Goal: Transaction & Acquisition: Purchase product/service

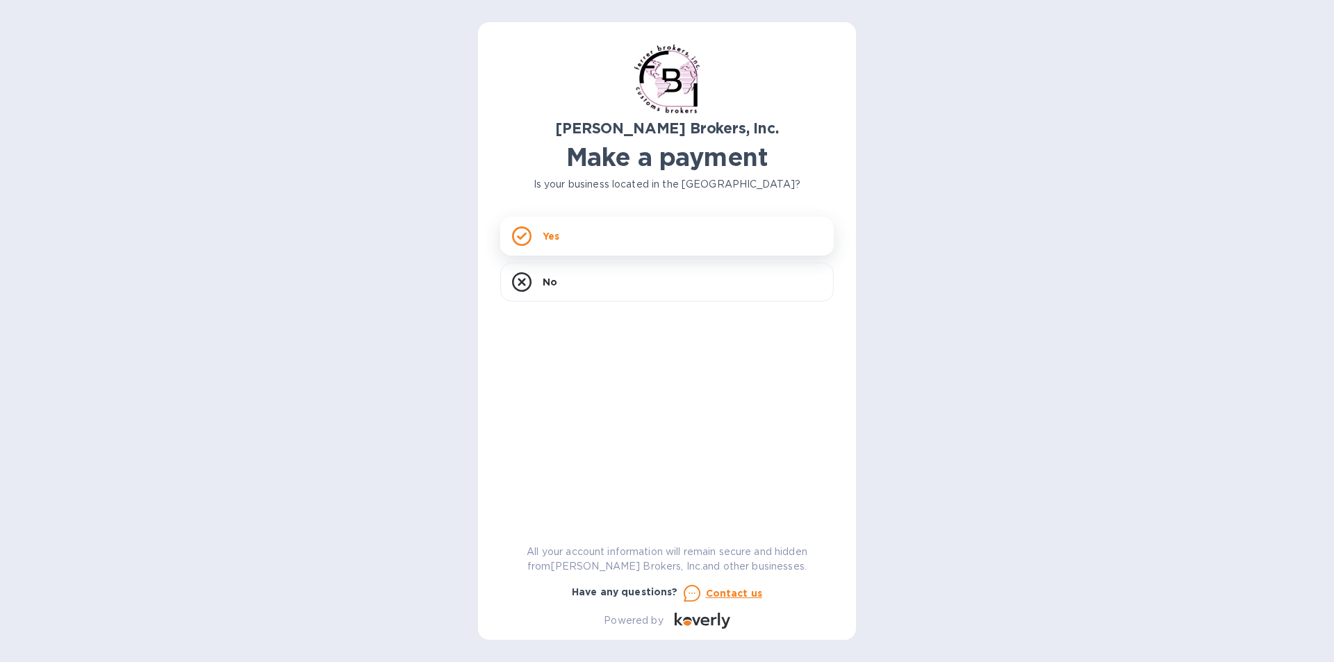
click at [595, 233] on div "Yes" at bounding box center [666, 236] width 333 height 39
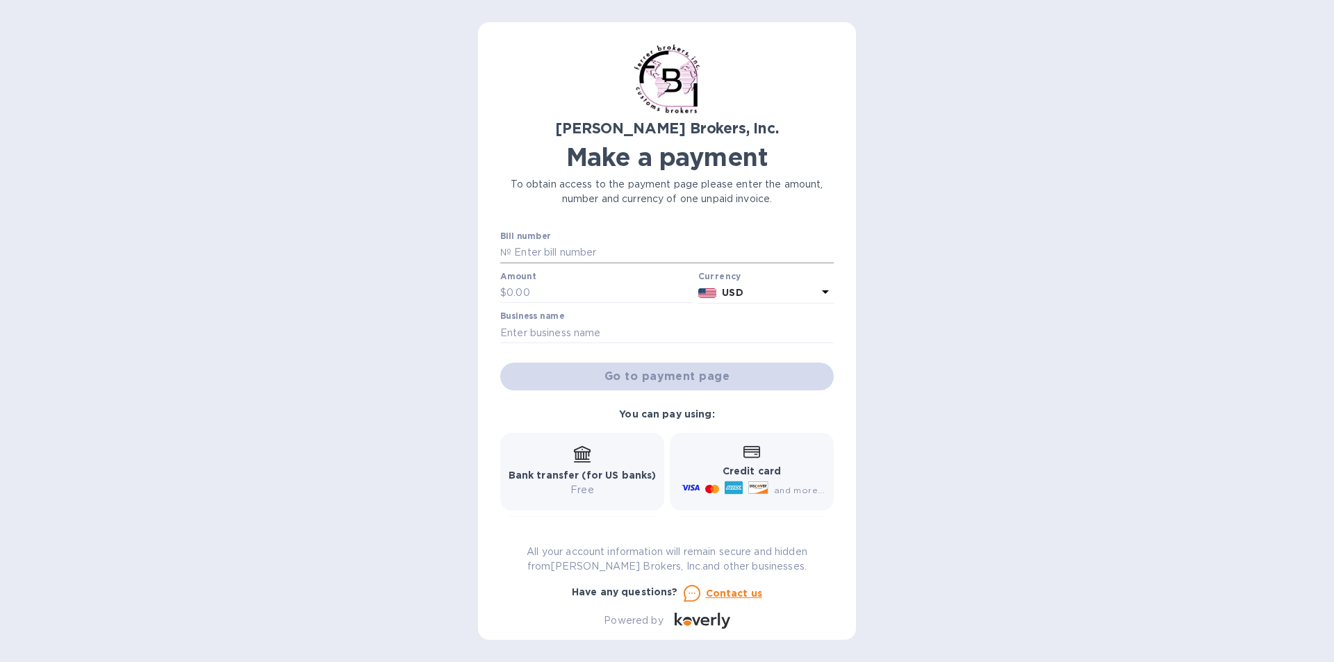
click at [553, 254] on input "text" at bounding box center [672, 252] width 322 height 21
type input "296781"
click at [575, 296] on input "text" at bounding box center [599, 293] width 186 height 21
type input "912.50"
click at [570, 332] on input "text" at bounding box center [666, 332] width 333 height 21
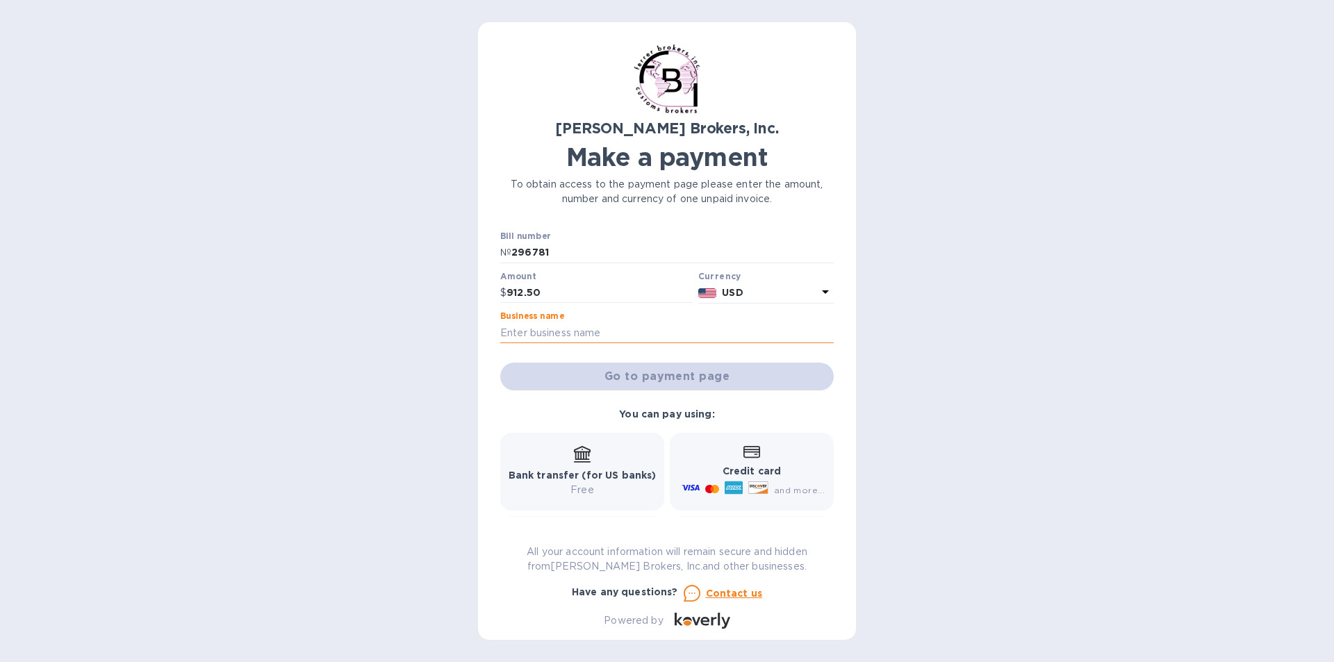
type input "PACIFIC CASKET M&M"
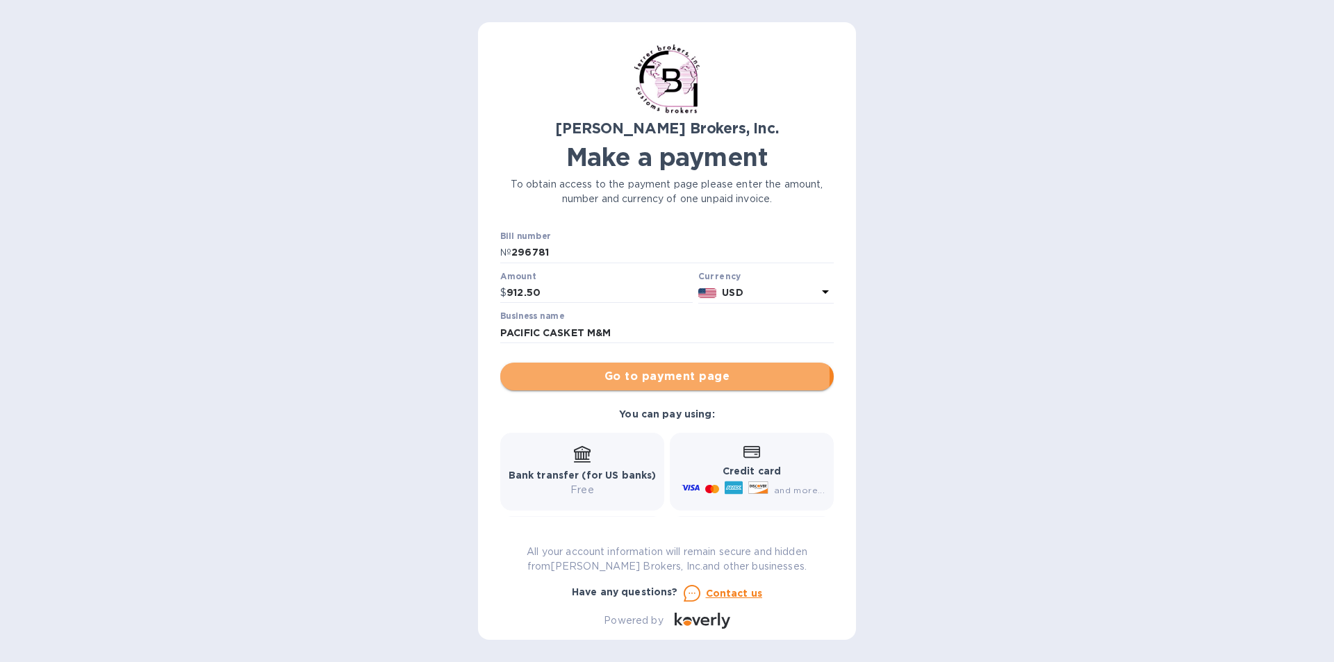
click at [609, 377] on span "Go to payment page" at bounding box center [666, 376] width 311 height 17
